Goal: Task Accomplishment & Management: Use online tool/utility

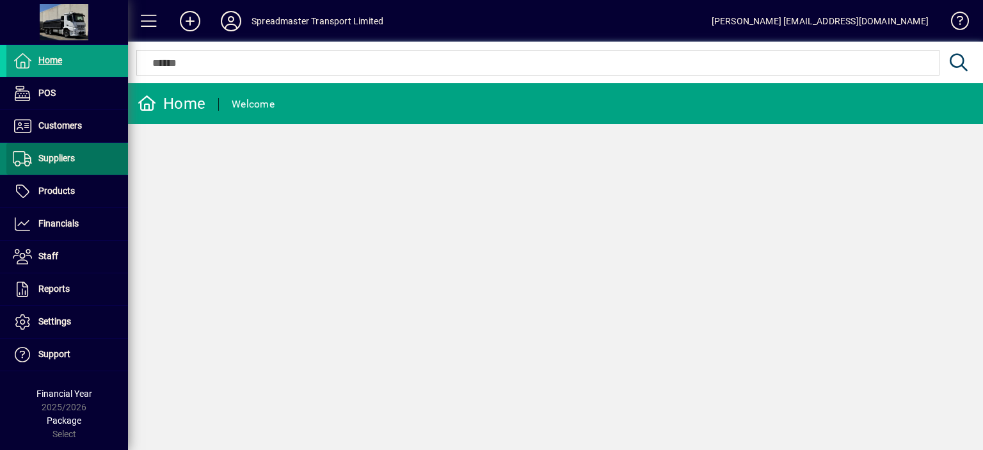
click at [74, 155] on span "Suppliers" at bounding box center [56, 158] width 36 height 10
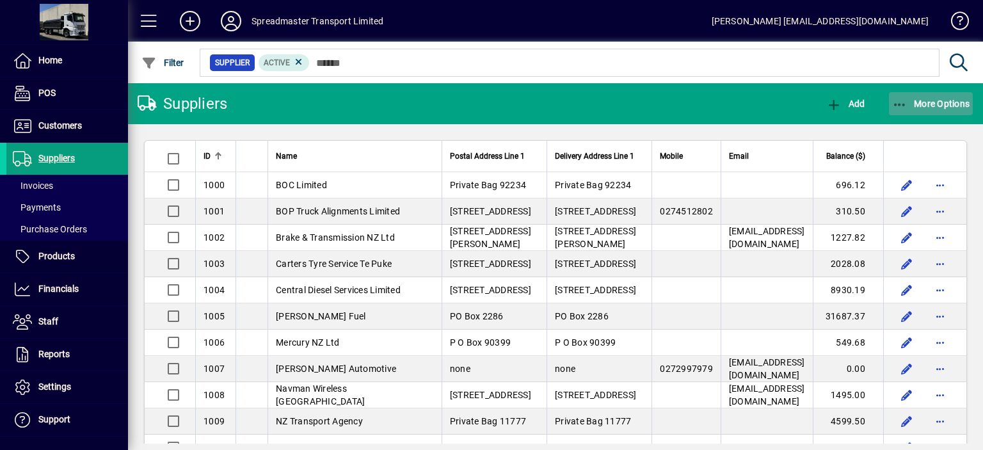
click at [933, 106] on span "More Options" at bounding box center [931, 104] width 78 height 10
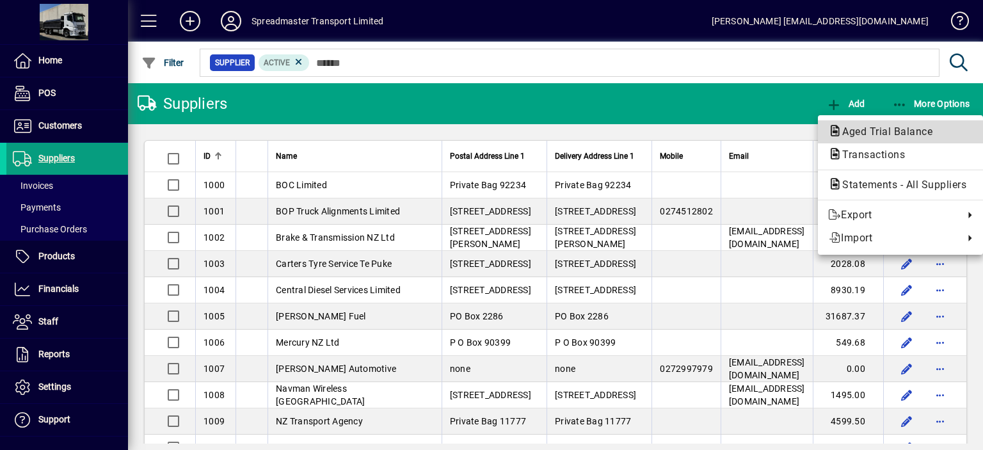
click at [846, 133] on span "Aged Trial Balance" at bounding box center [883, 131] width 111 height 12
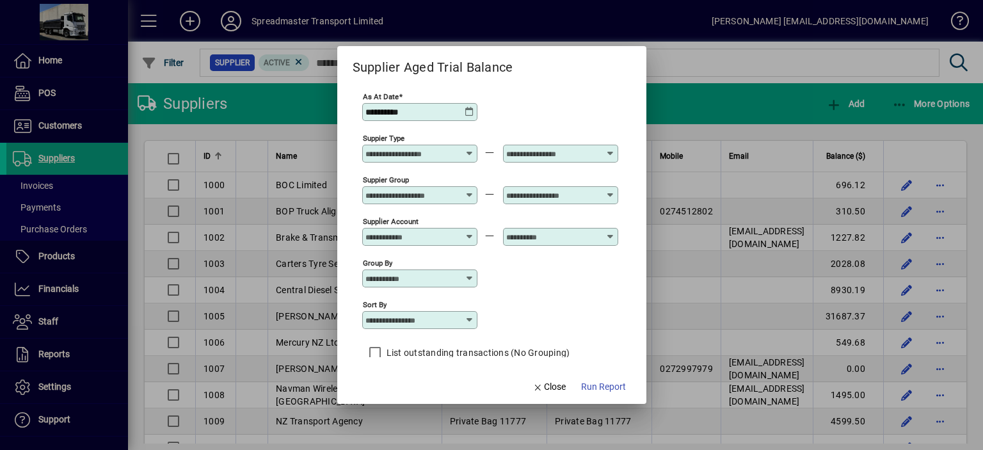
click at [474, 319] on div at bounding box center [421, 320] width 111 height 10
click at [408, 380] on div "Supplier Name" at bounding box center [402, 382] width 61 height 13
type input "**********"
click at [595, 389] on span "Run Report" at bounding box center [603, 386] width 45 height 13
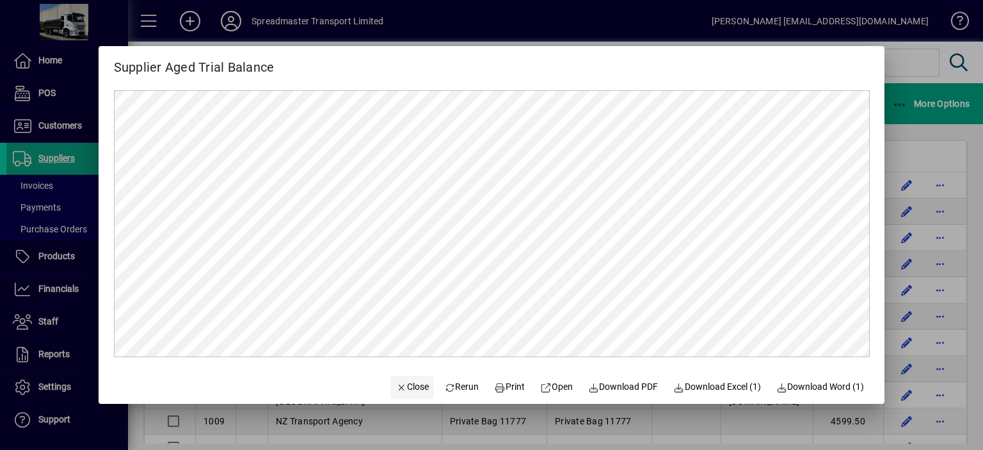
click at [410, 386] on span "Close" at bounding box center [412, 386] width 33 height 13
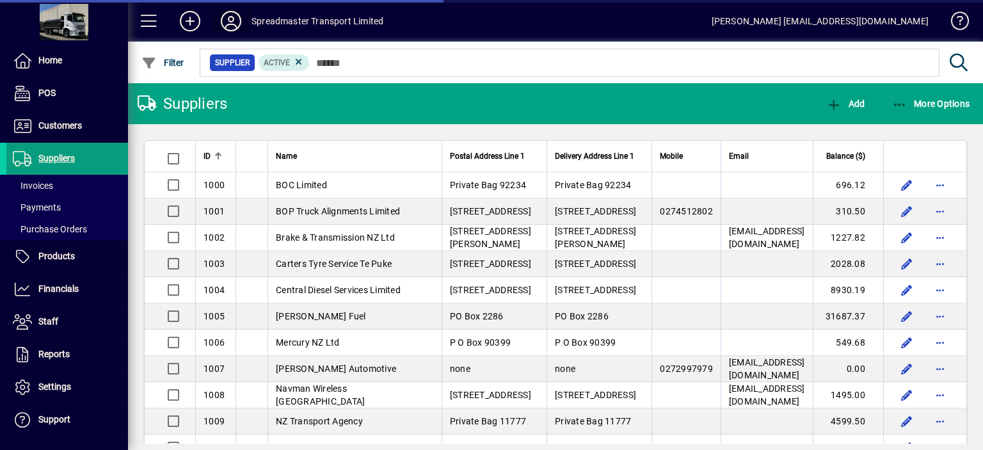
click at [236, 28] on icon at bounding box center [231, 21] width 26 height 20
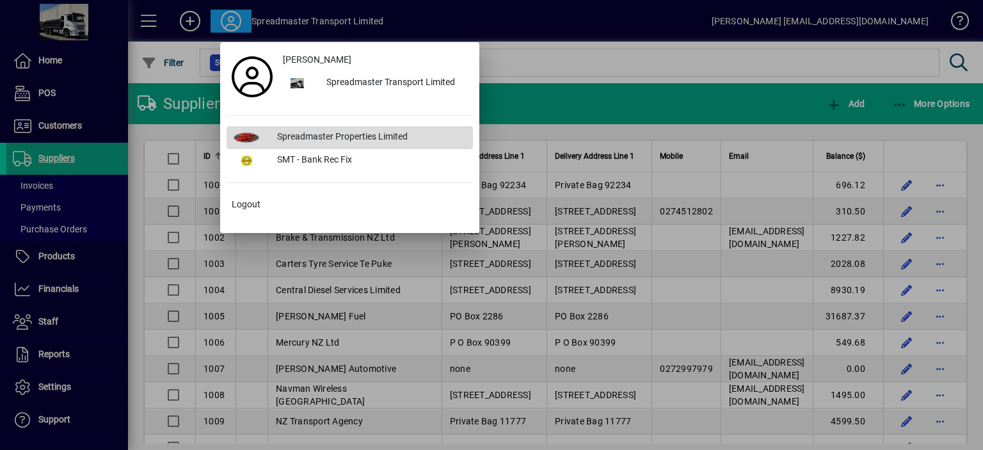
click at [334, 134] on div "Spreadmaster Properties Limited" at bounding box center [370, 137] width 206 height 23
